Goal: Task Accomplishment & Management: Manage account settings

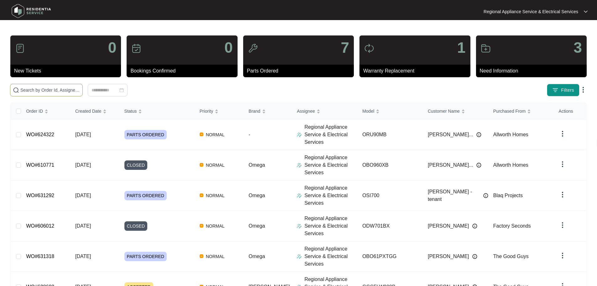
click at [42, 89] on input "text" at bounding box center [50, 90] width 60 height 7
type input "632885"
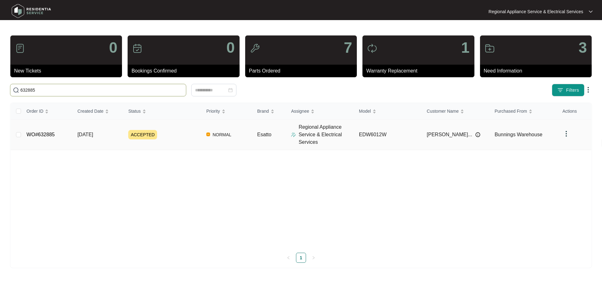
click at [44, 131] on td "WO#632885" at bounding box center [47, 134] width 51 height 30
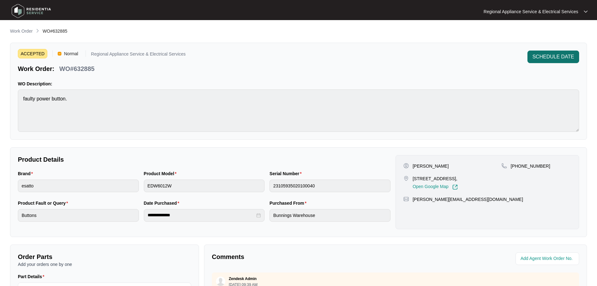
click at [550, 55] on span "SCHEDULE DATE" at bounding box center [554, 57] width 42 height 8
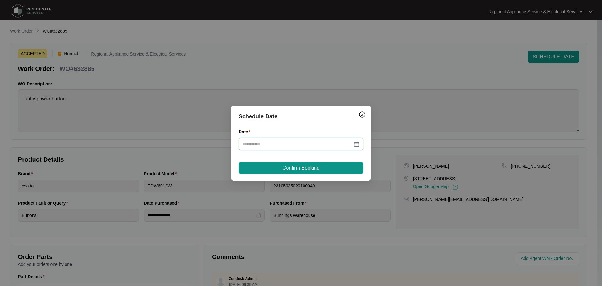
click at [277, 146] on input "Date" at bounding box center [297, 143] width 110 height 7
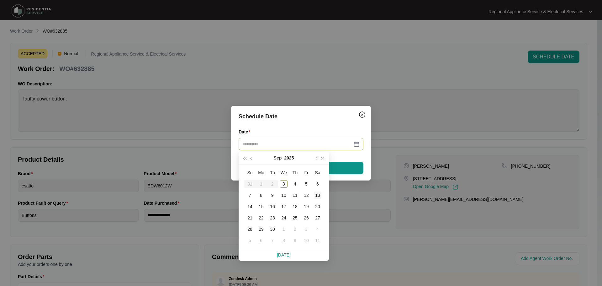
type input "**********"
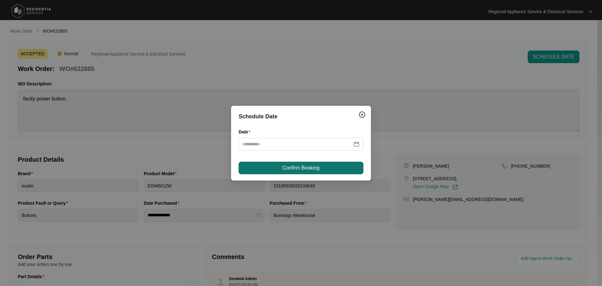
click at [354, 164] on button "Confirm Booking" at bounding box center [301, 167] width 125 height 13
click at [270, 148] on div at bounding box center [301, 144] width 125 height 13
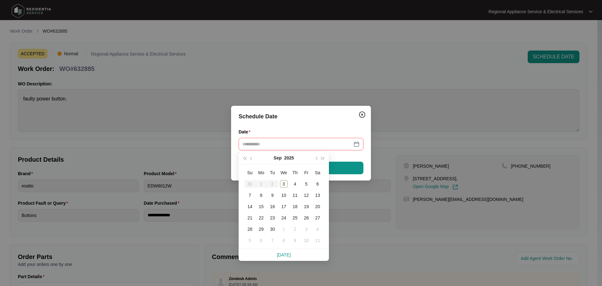
click at [273, 184] on table "Su Mo Tu We Th Fr Sa 31 1 2 3 4 5 6 7 8 9 10 11 12 13 14 15 16 17 18 19 20 21 2…" at bounding box center [283, 206] width 79 height 79
click at [363, 111] on img "Close" at bounding box center [362, 115] width 8 height 8
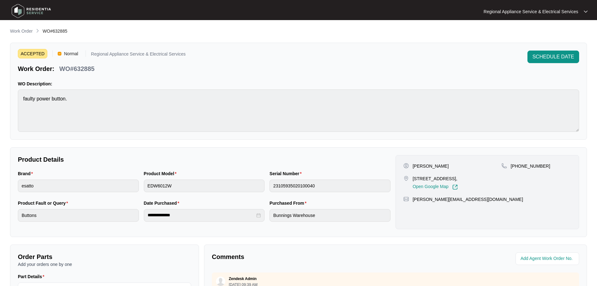
scroll to position [130, 0]
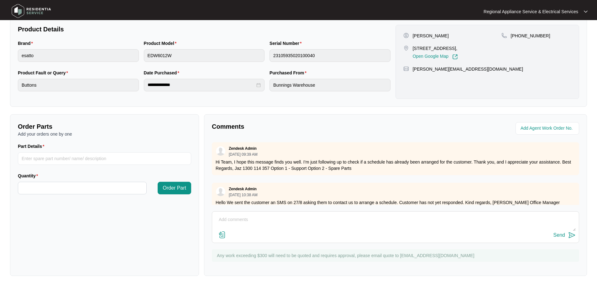
click at [230, 219] on textarea at bounding box center [395, 222] width 360 height 16
type textarea "INSPECTED [DATE]"
click at [571, 232] on img at bounding box center [572, 235] width 8 height 8
click at [46, 160] on input "Part Details" at bounding box center [104, 158] width 173 height 13
type input "MAIN PCB"
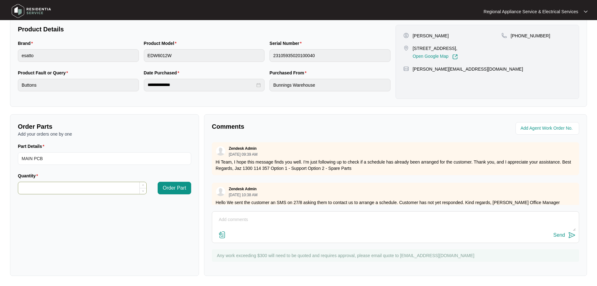
click at [58, 182] on input "Quantity" at bounding box center [82, 188] width 128 height 12
type input "*"
click at [176, 188] on span "Order Part" at bounding box center [175, 188] width 24 height 8
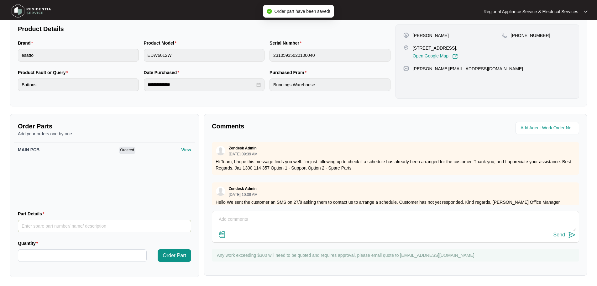
click at [33, 225] on input "Part Details" at bounding box center [104, 225] width 173 height 13
type input "POWER START BUTTON PCB"
click at [100, 253] on input "Quantity" at bounding box center [82, 255] width 128 height 12
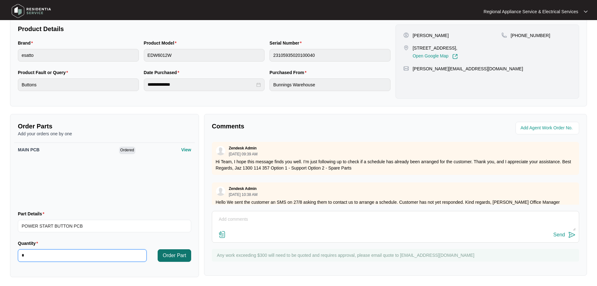
type input "*"
click at [181, 255] on span "Order Part" at bounding box center [175, 255] width 24 height 8
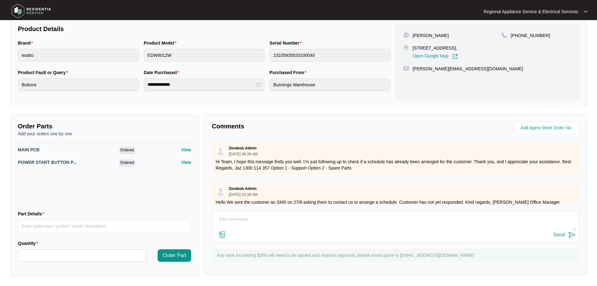
scroll to position [0, 0]
